Goal: Task Accomplishment & Management: Manage account settings

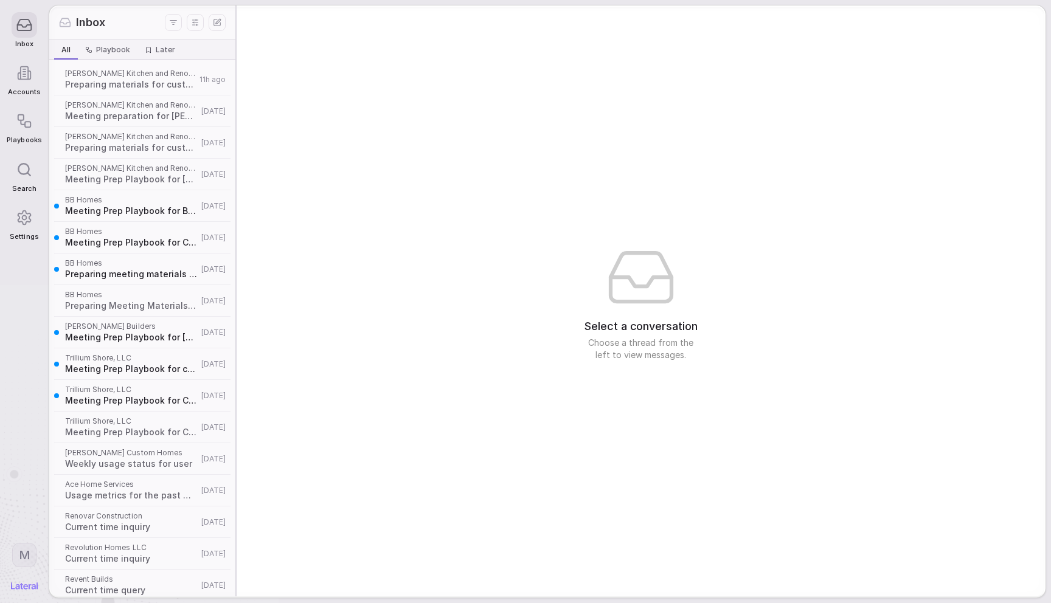
click at [299, 110] on div "Select a conversation Choose a thread from the left to view messages." at bounding box center [641, 300] width 809 height 591
click at [367, 163] on div "Select a conversation Choose a thread from the left to view messages." at bounding box center [641, 300] width 809 height 591
click at [6, 216] on nav "Inbox Accounts Playbooks Search Settings M" at bounding box center [24, 301] width 49 height 603
click at [16, 216] on icon at bounding box center [24, 217] width 16 height 16
click at [22, 550] on html "Inbox Accounts Playbooks Search Settings M Inbox All All Playbook Playbook Late…" at bounding box center [525, 301] width 1051 height 603
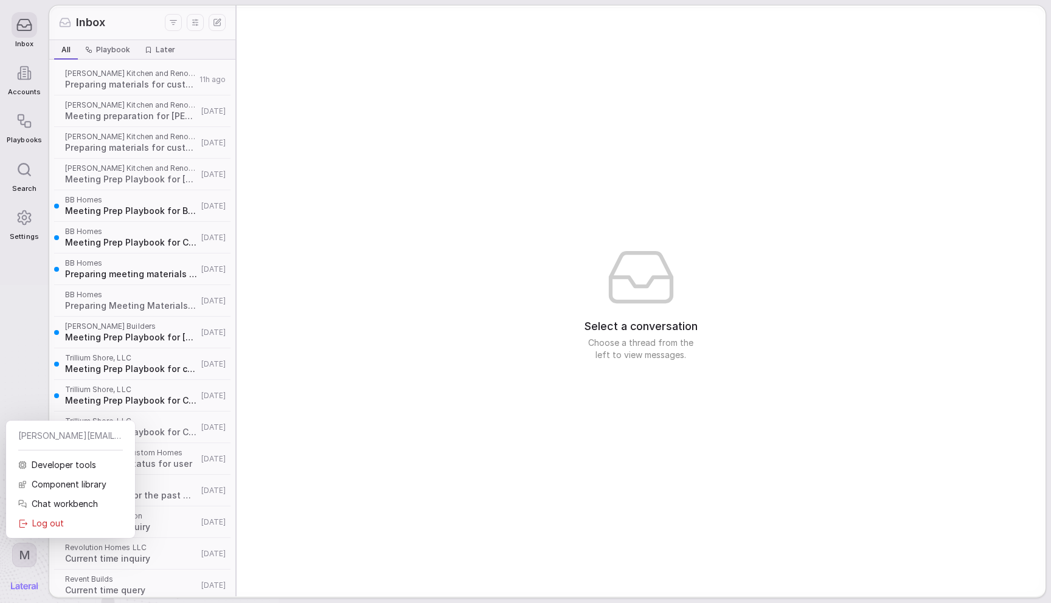
click at [16, 313] on html "Inbox Accounts Playbooks Search Settings M Inbox All All Playbook Playbook Late…" at bounding box center [525, 301] width 1051 height 603
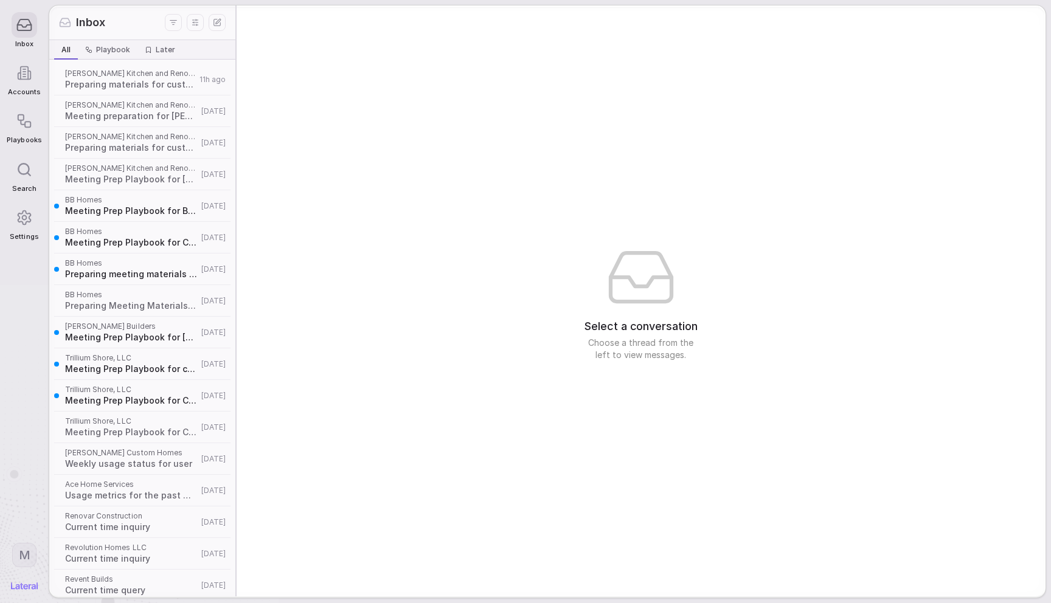
click at [23, 224] on icon at bounding box center [24, 217] width 13 height 14
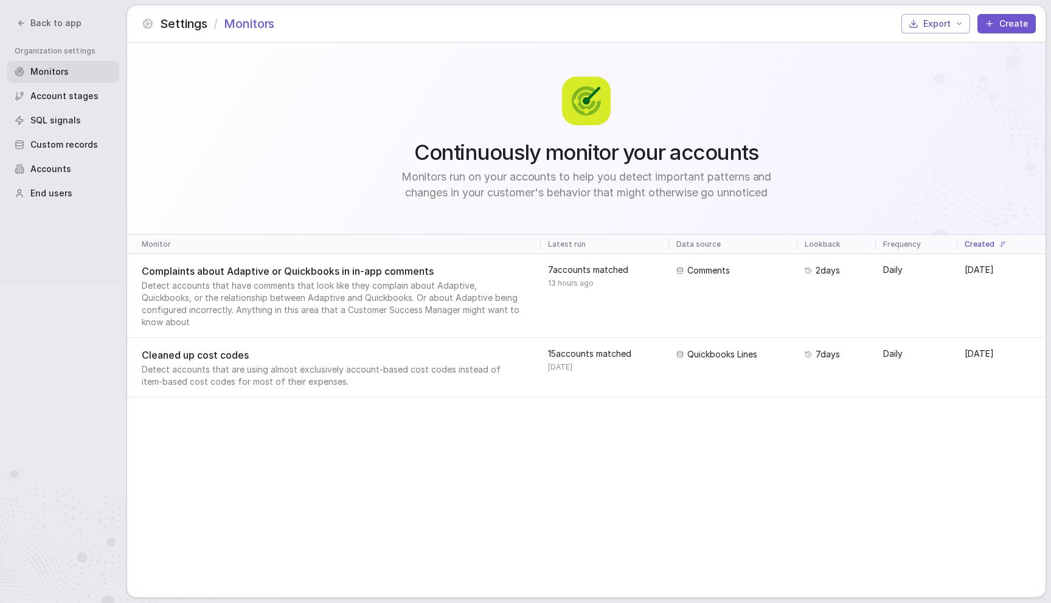
click at [81, 145] on span "Custom records" at bounding box center [63, 145] width 67 height 12
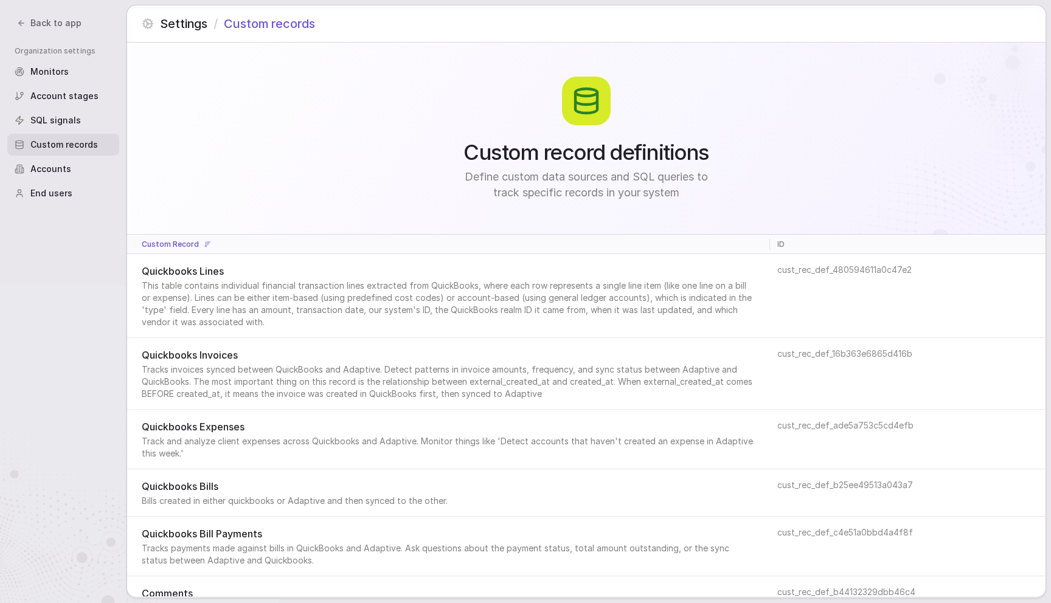
drag, startPoint x: 53, startPoint y: 172, endPoint x: 61, endPoint y: 173, distance: 8.0
click at [53, 172] on span "Accounts" at bounding box center [50, 169] width 41 height 12
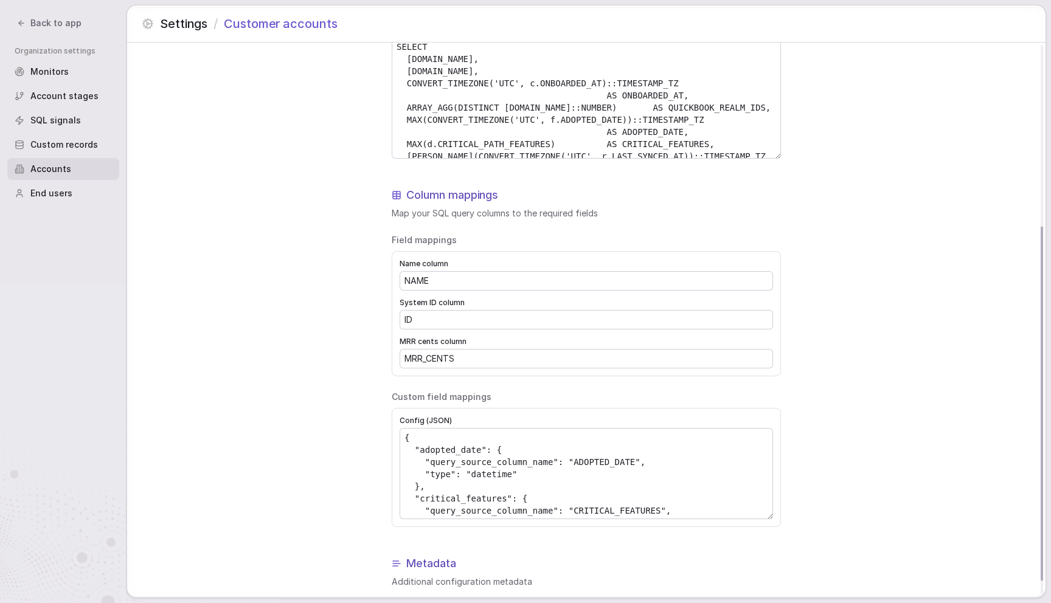
scroll to position [305, 0]
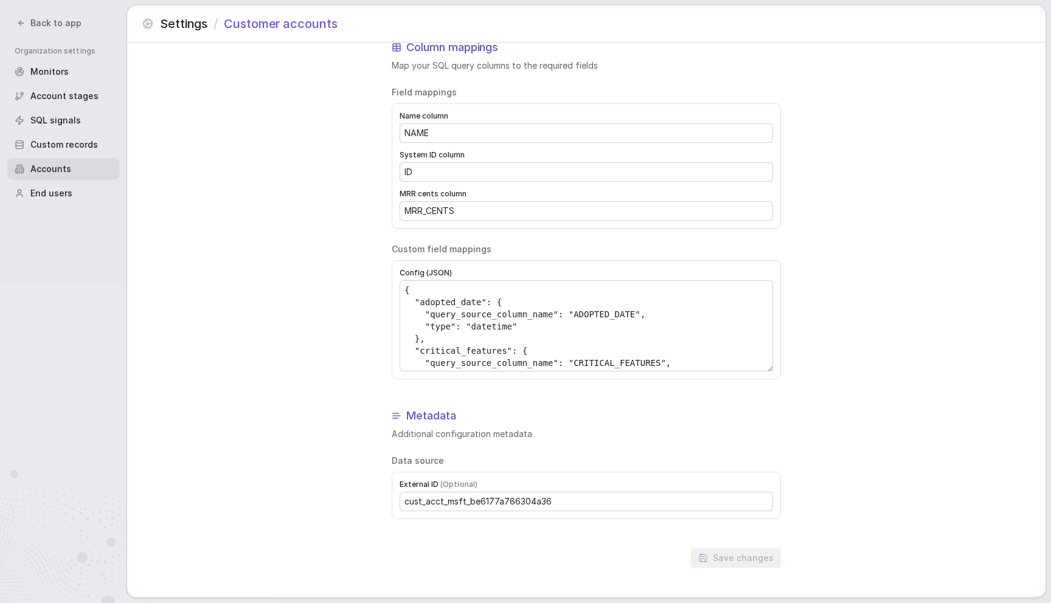
click at [350, 292] on div "Customer accounts configuration Configure how customer account data is mapped a…" at bounding box center [586, 167] width 918 height 860
click at [295, 213] on div "Customer accounts configuration Configure how customer account data is mapped a…" at bounding box center [586, 167] width 918 height 860
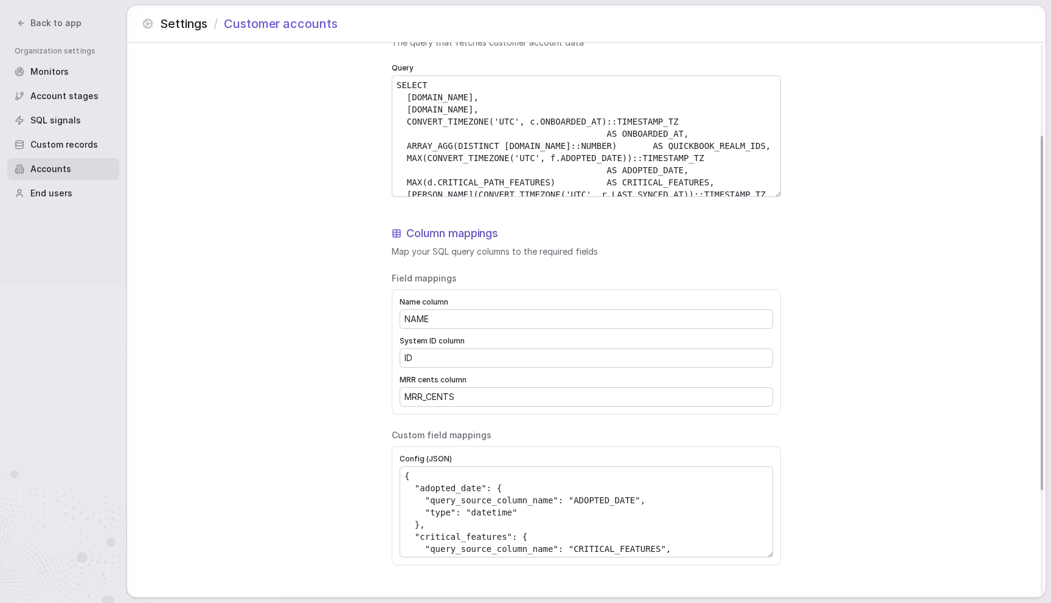
scroll to position [305, 0]
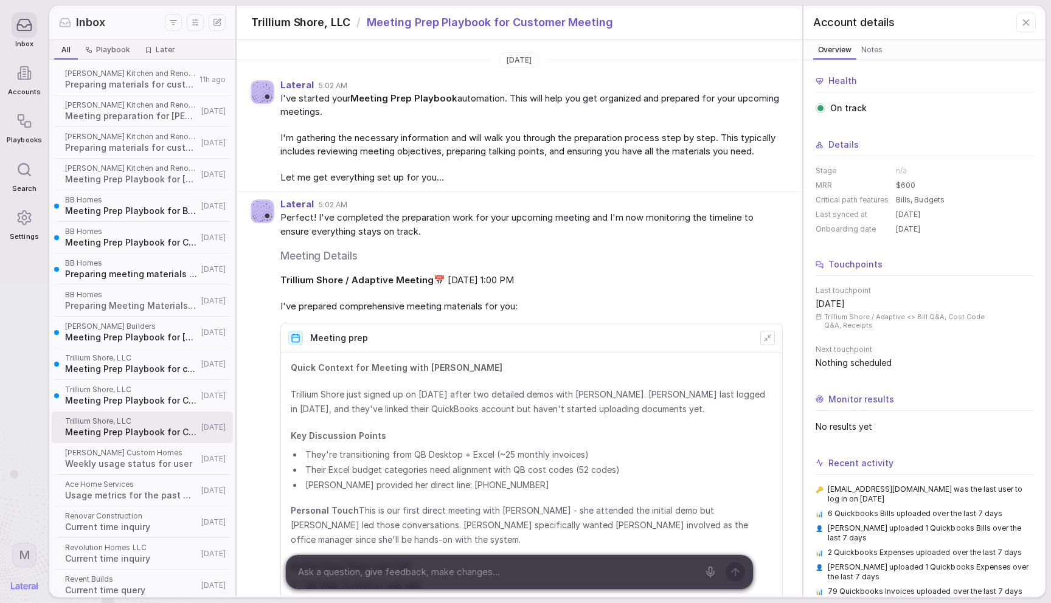
scroll to position [783, 0]
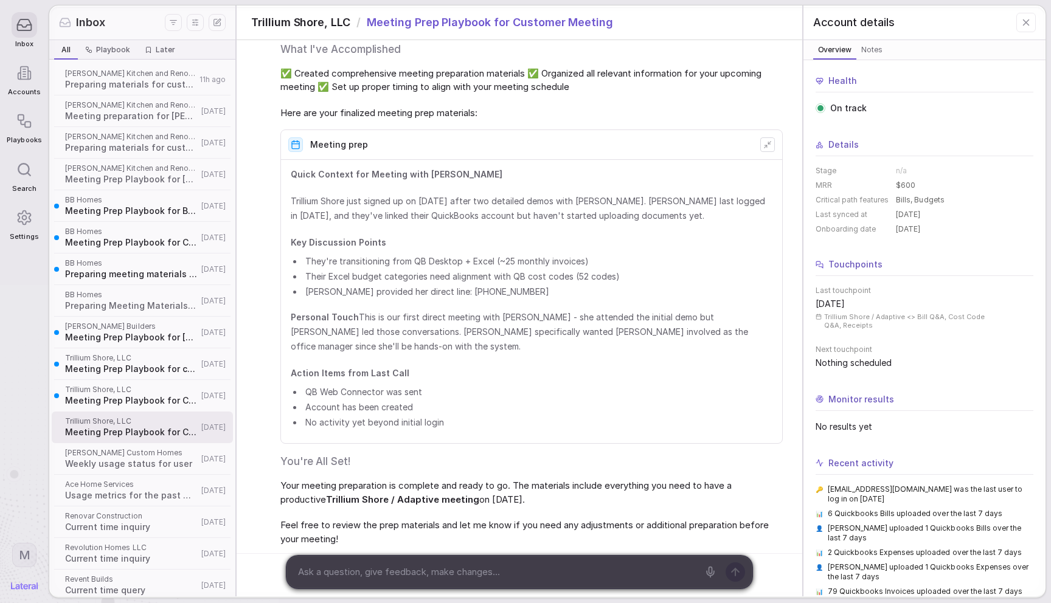
click at [501, 118] on span "Here are your finalized meeting prep materials:" at bounding box center [531, 113] width 502 height 14
